Goal: Communication & Community: Answer question/provide support

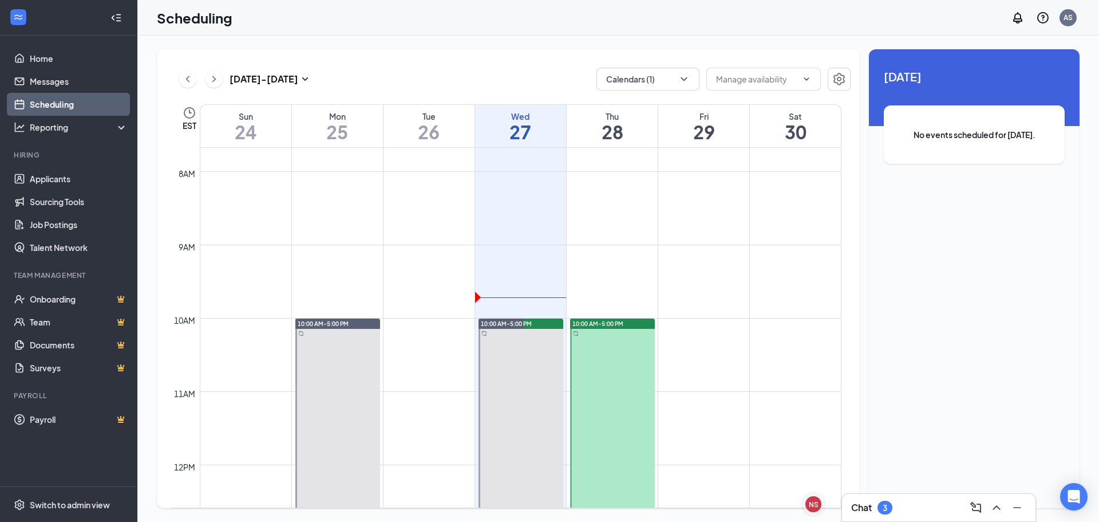
scroll to position [735, 0]
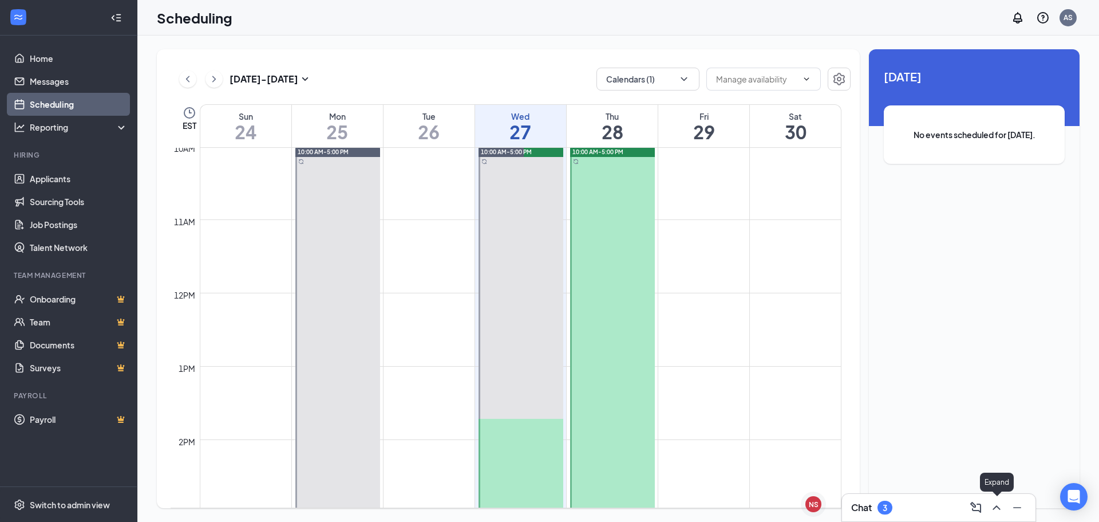
click at [997, 512] on icon "ChevronUp" at bounding box center [997, 507] width 14 height 14
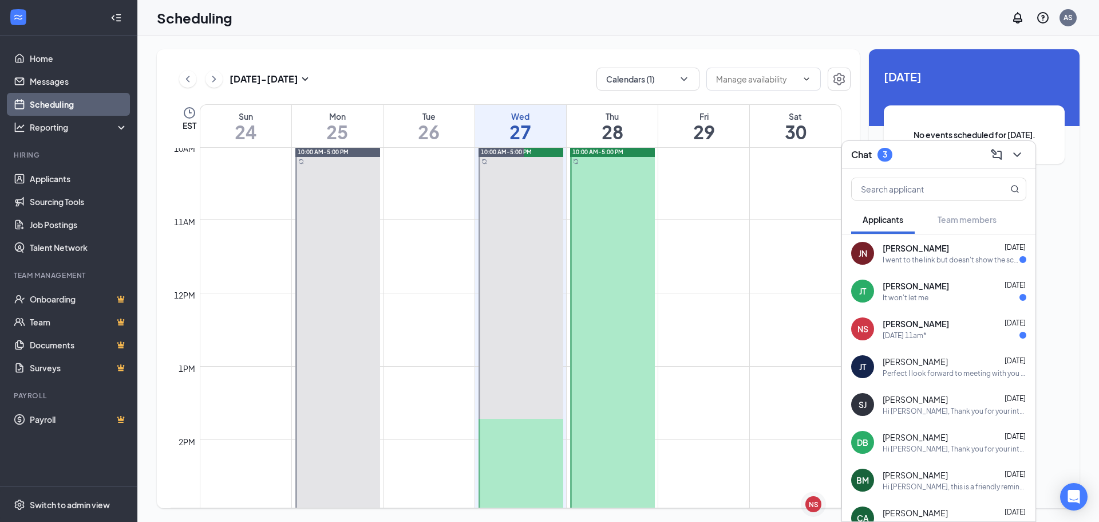
click at [953, 342] on div "NS [PERSON_NAME] [DATE] [DATE] 11am*" at bounding box center [939, 329] width 194 height 38
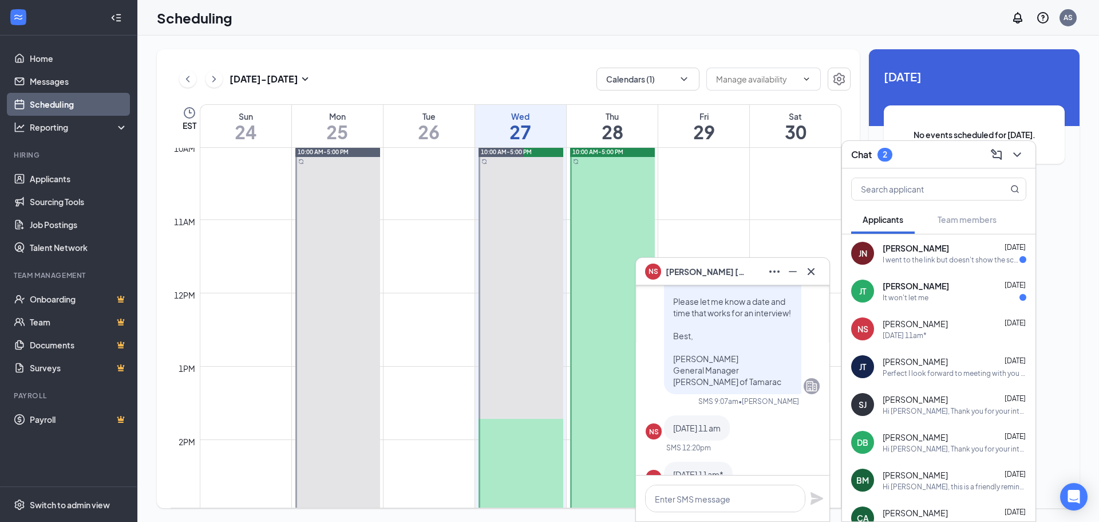
scroll to position [0, 0]
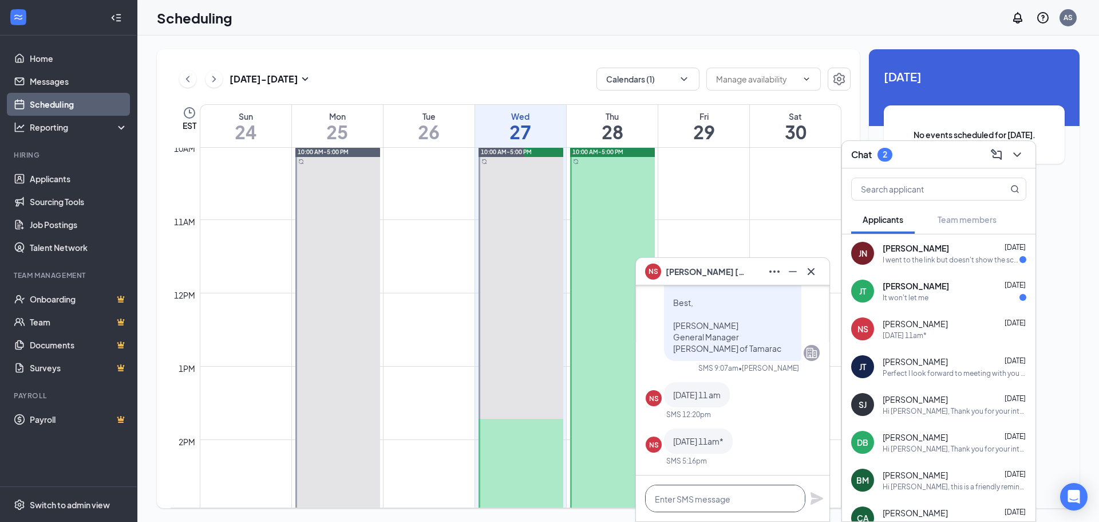
click at [713, 500] on textarea at bounding box center [725, 497] width 160 height 27
drag, startPoint x: 884, startPoint y: 450, endPoint x: 725, endPoint y: 503, distance: 167.8
click at [725, 503] on textarea "Good morning" at bounding box center [725, 497] width 160 height 27
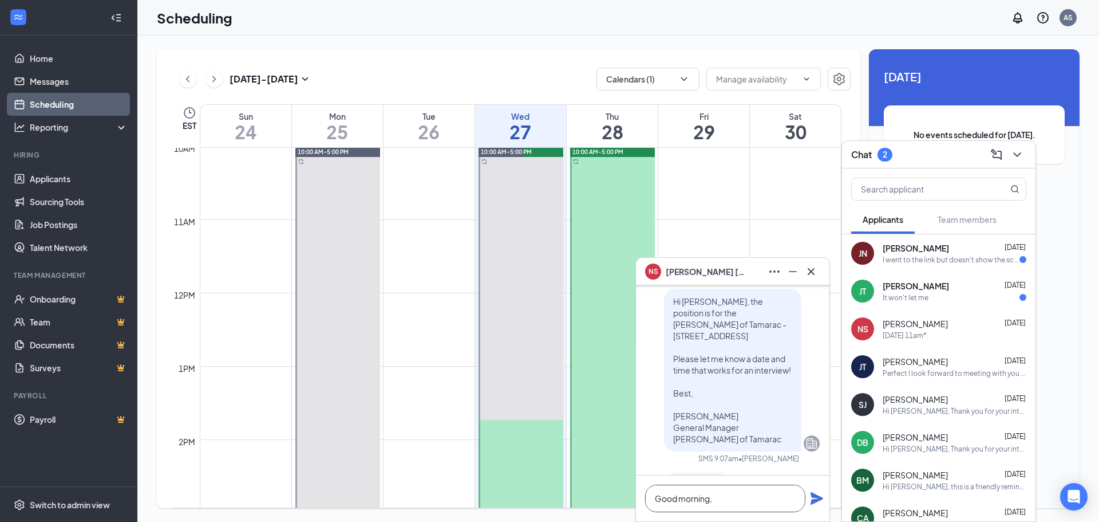
scroll to position [0, 0]
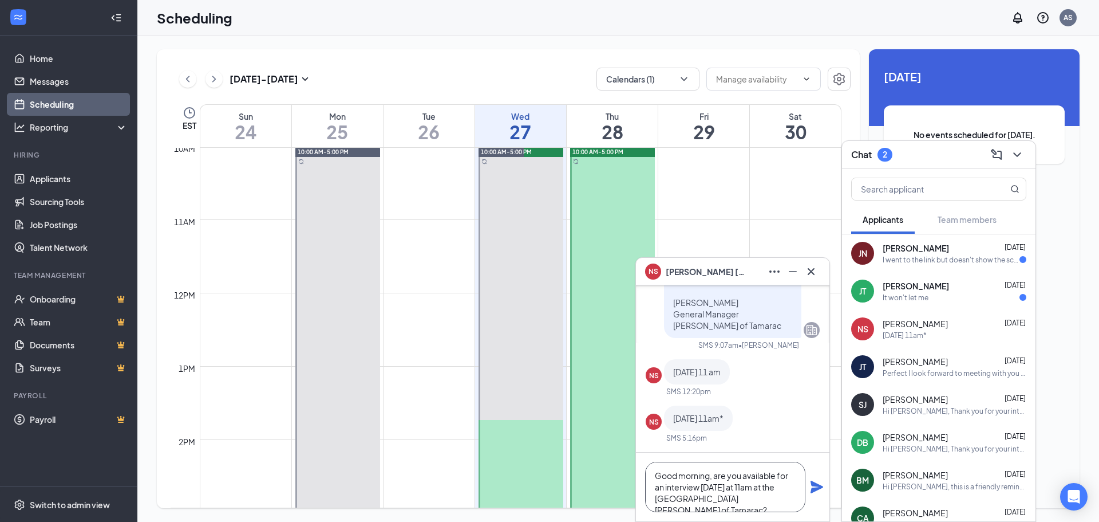
type textarea "Good morning, are you available for an interview [DATE] at 11am at the [GEOGRAP…"
click at [817, 493] on icon "Plane" at bounding box center [817, 487] width 14 height 14
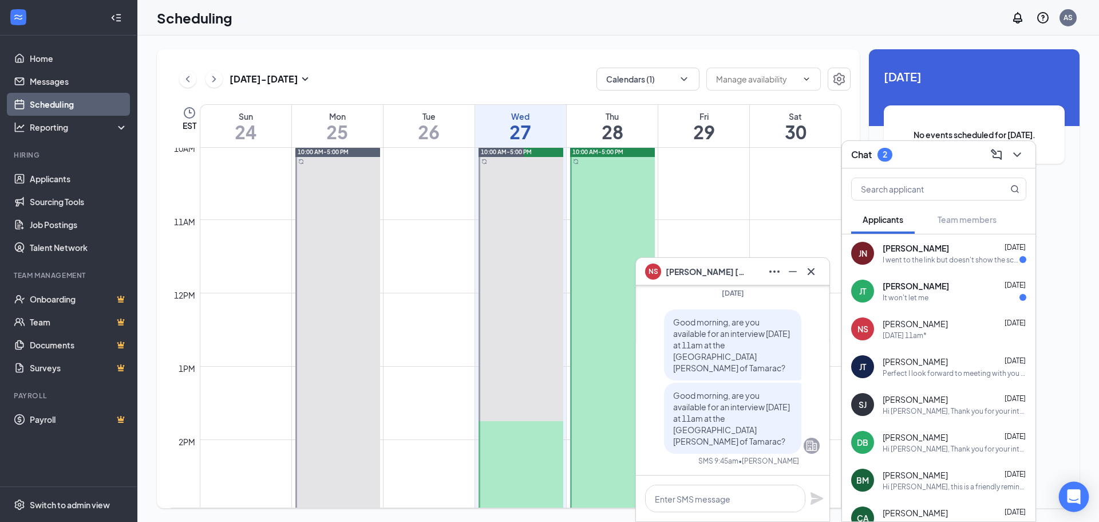
click at [1079, 499] on icon "Open Intercom Messenger" at bounding box center [1073, 496] width 13 height 15
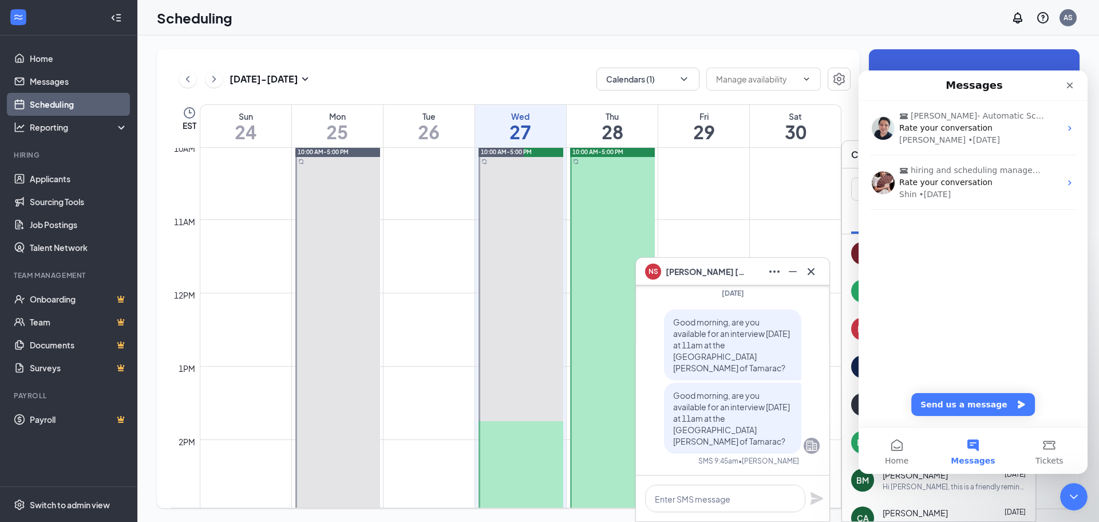
click at [987, 291] on div "[PERSON_NAME]- Automatic Scheduling Rate your conversation [PERSON_NAME] • [DAT…" at bounding box center [973, 264] width 229 height 326
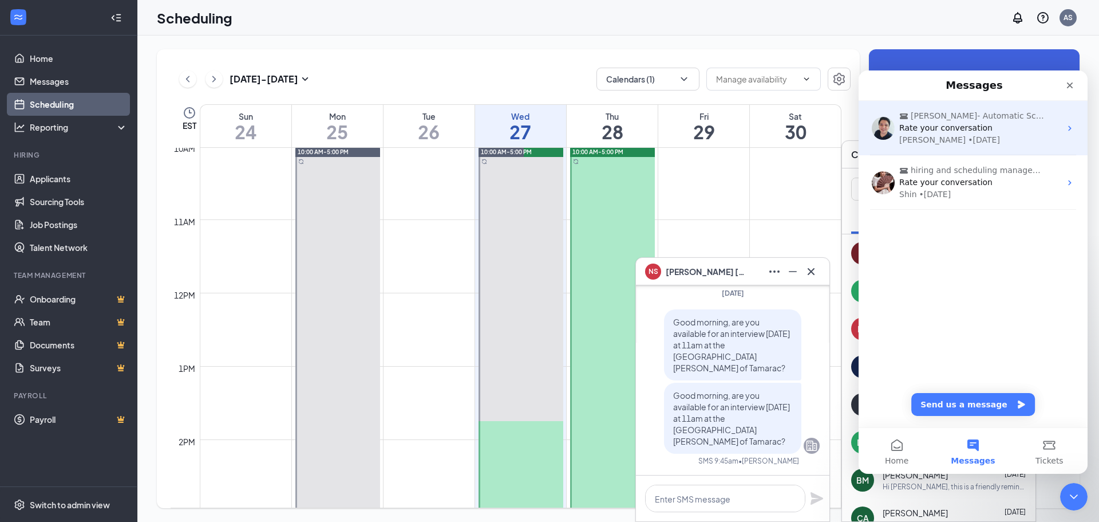
click at [970, 119] on span "[PERSON_NAME]- Automatic Scheduling" at bounding box center [979, 116] width 137 height 12
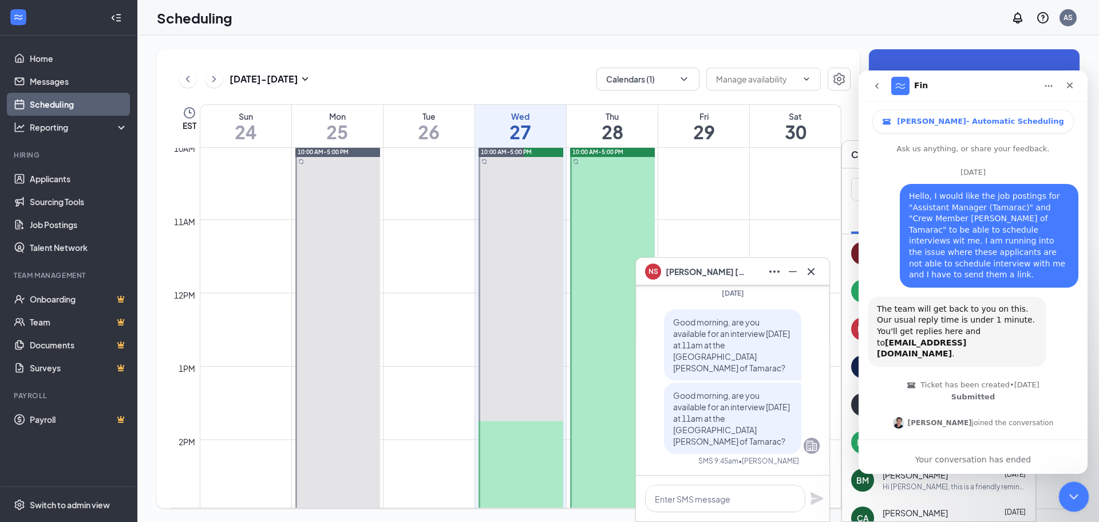
click at [1061, 488] on div "Close Intercom Messenger" at bounding box center [1072, 494] width 27 height 27
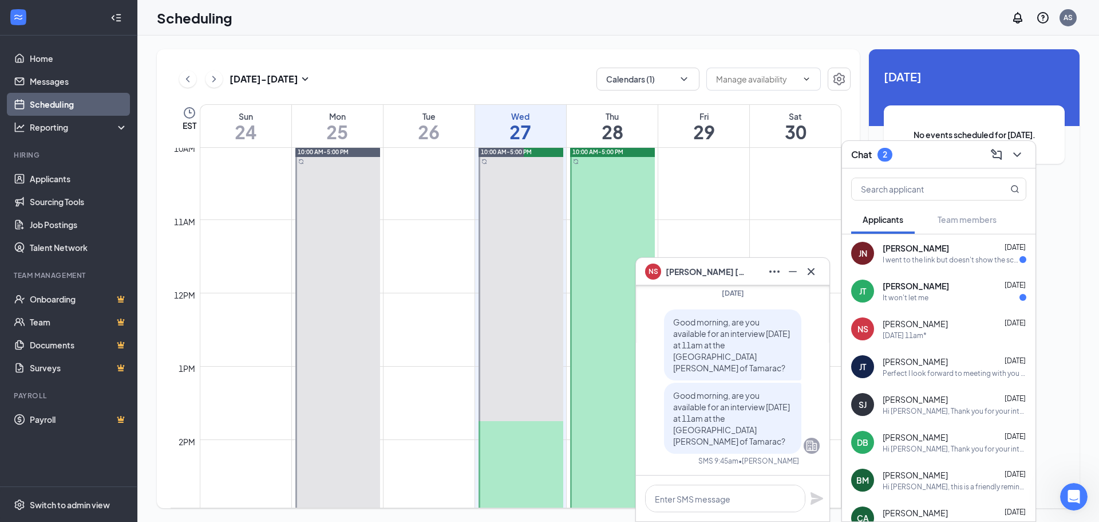
click at [807, 271] on icon "Cross" at bounding box center [811, 271] width 14 height 14
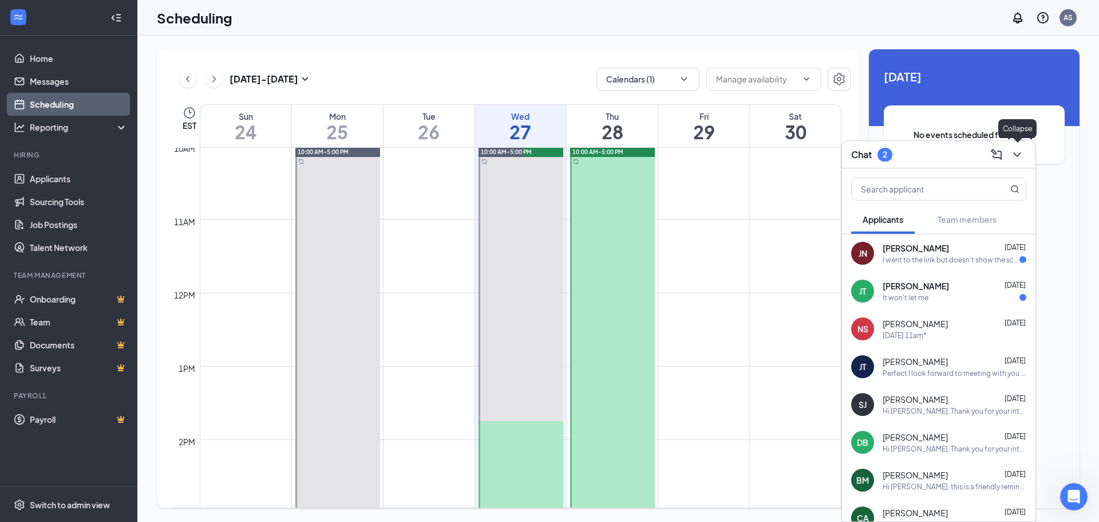
click at [1012, 159] on icon "ChevronDown" at bounding box center [1017, 155] width 14 height 14
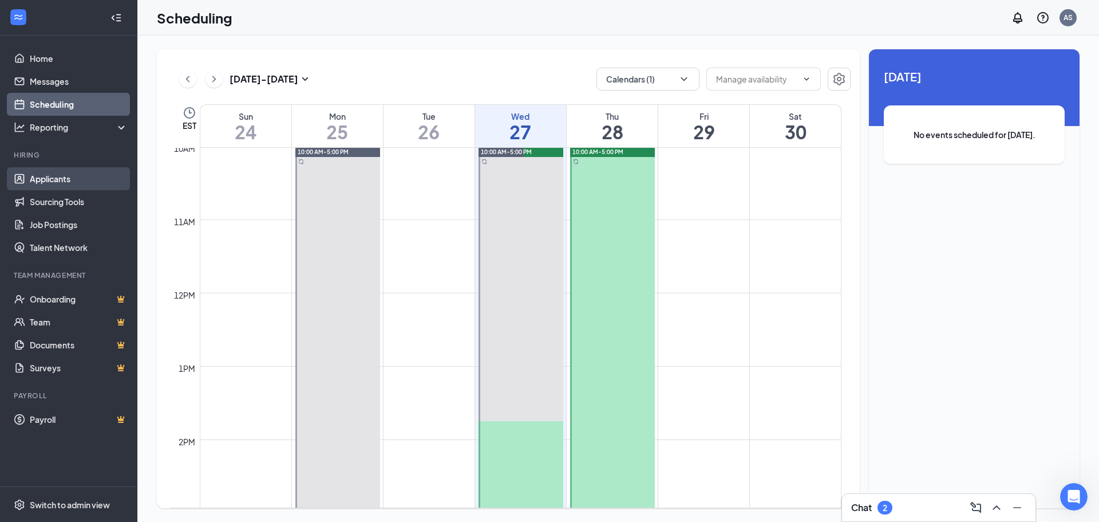
click at [48, 181] on link "Applicants" at bounding box center [79, 178] width 98 height 23
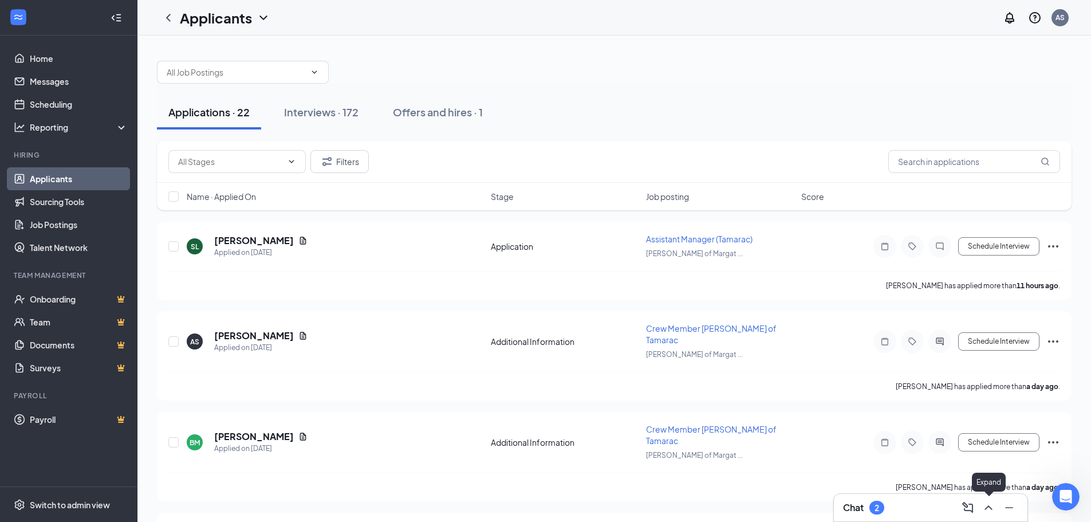
click at [987, 510] on icon "ChevronUp" at bounding box center [988, 507] width 14 height 14
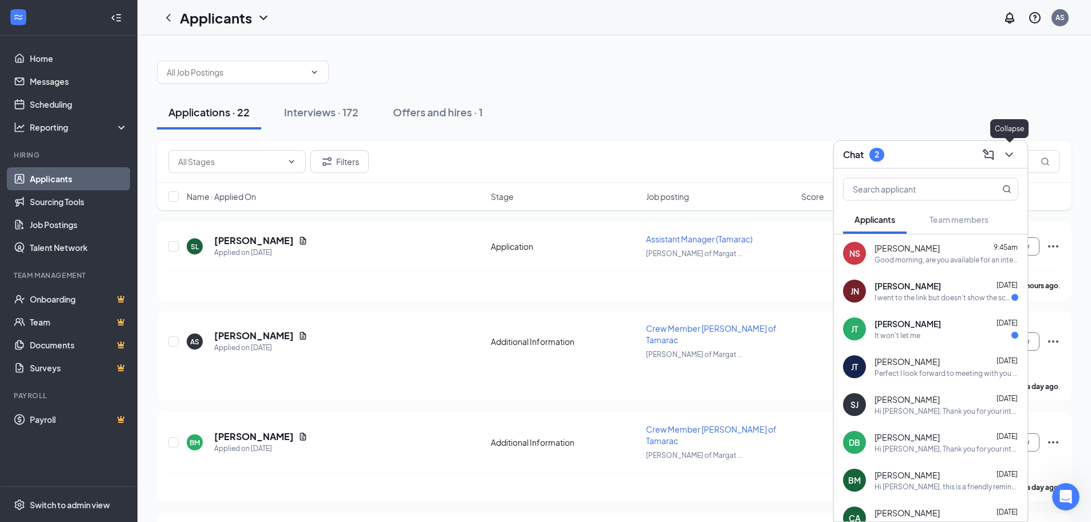
click at [1012, 153] on icon "ChevronDown" at bounding box center [1008, 154] width 7 height 5
